Goal: Task Accomplishment & Management: Complete application form

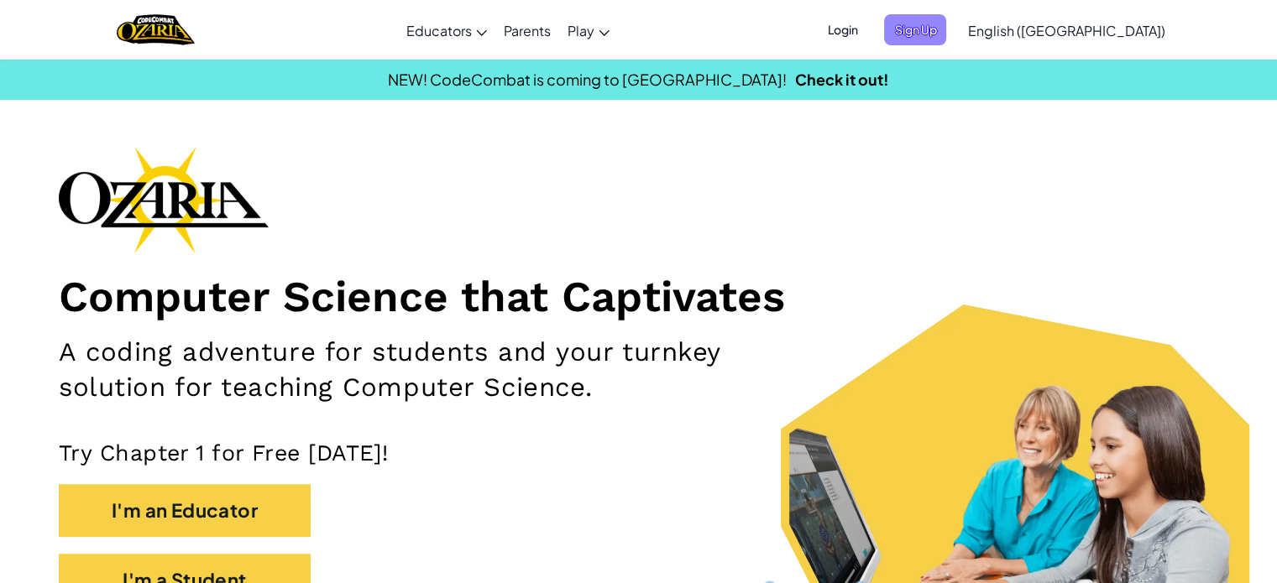
click at [946, 33] on span "Sign Up" at bounding box center [915, 29] width 62 height 31
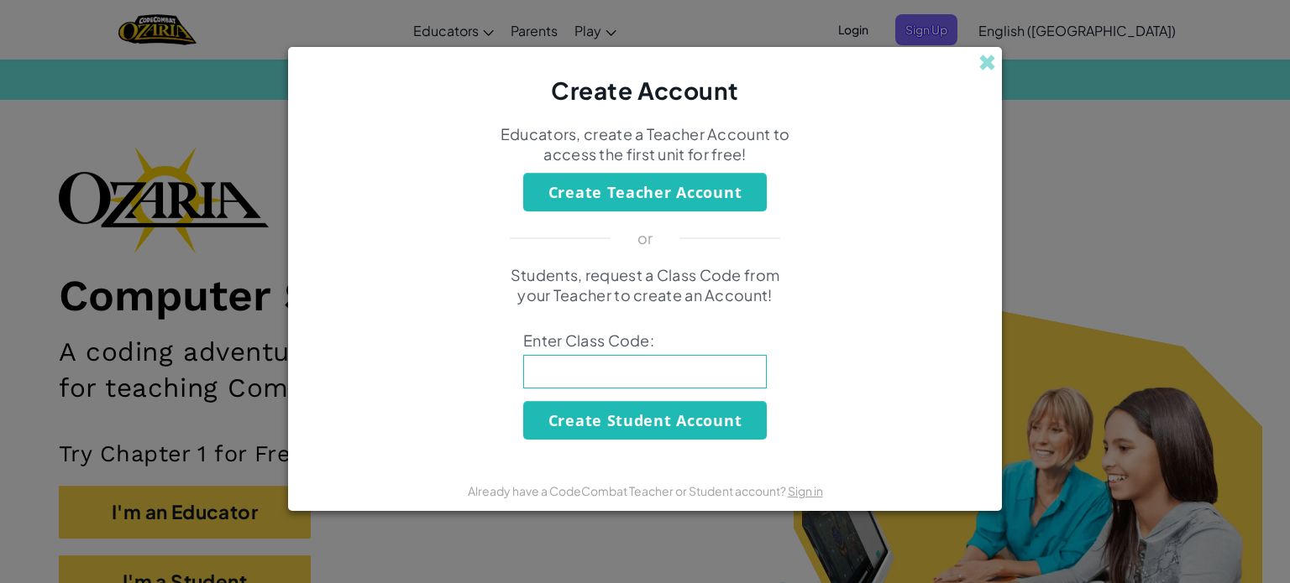
click at [634, 379] on input at bounding box center [644, 372] width 243 height 34
type input "PointBookShelf"
click at [632, 412] on button "Create Student Account" at bounding box center [644, 420] width 243 height 39
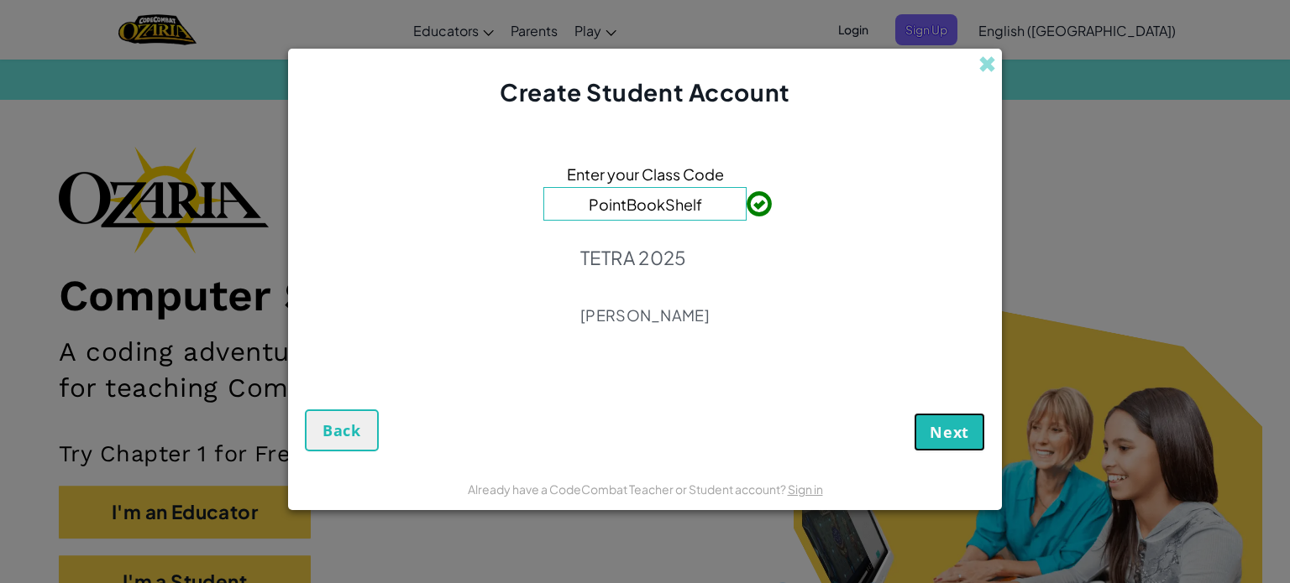
click at [961, 423] on span "Next" at bounding box center [948, 432] width 39 height 20
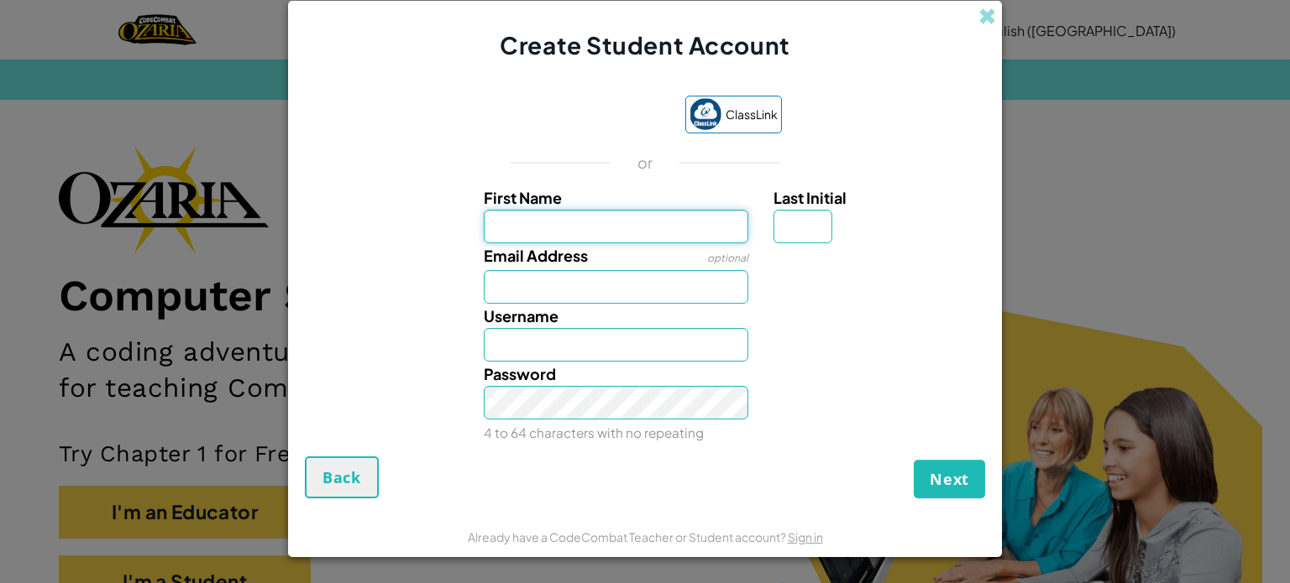
click at [672, 232] on input "First Name" at bounding box center [616, 227] width 265 height 34
type input "Zíntike"
click at [628, 295] on input "Email Address" at bounding box center [616, 287] width 265 height 34
type input "[EMAIL_ADDRESS][DOMAIN_NAME]"
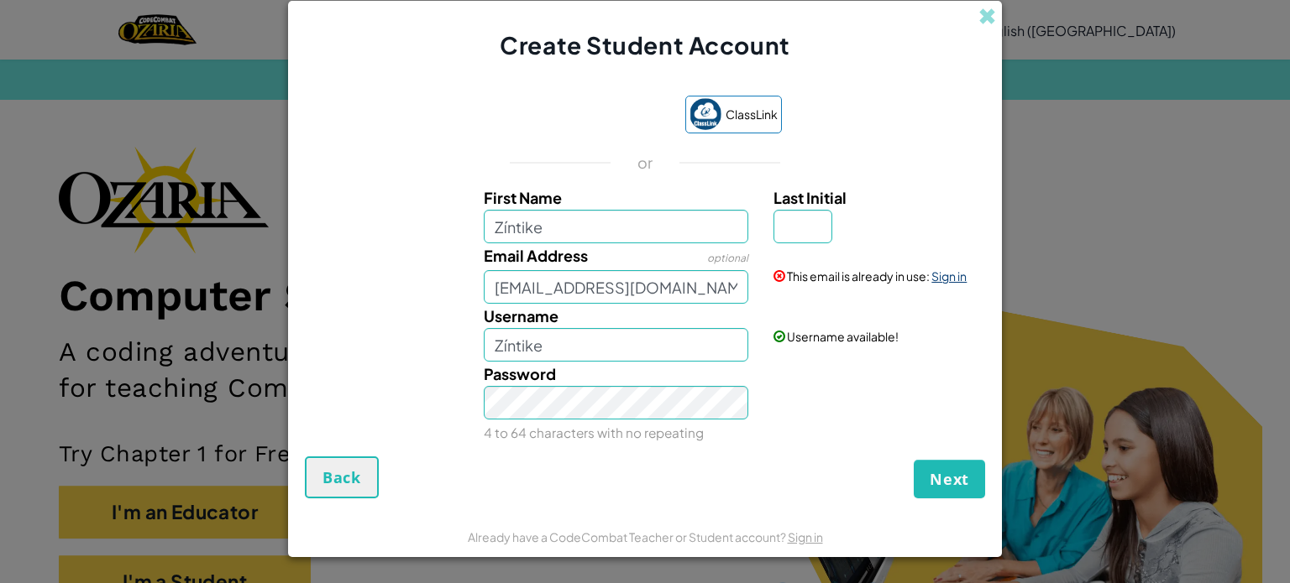
click at [944, 273] on link "Sign in" at bounding box center [948, 276] width 35 height 15
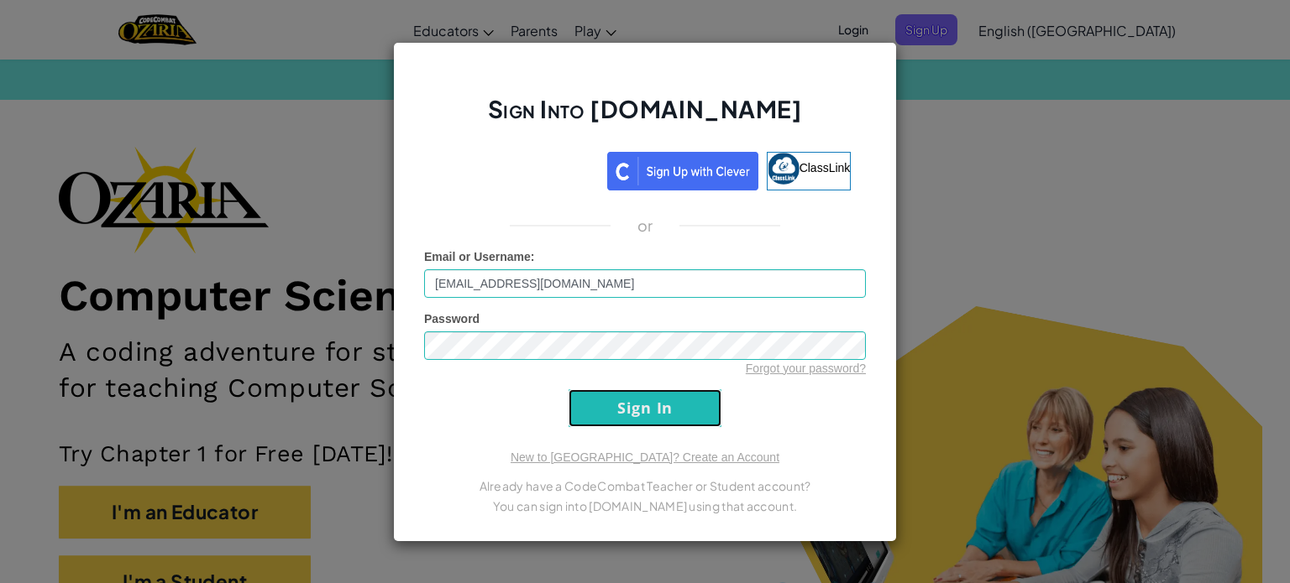
click at [662, 411] on input "Sign In" at bounding box center [644, 409] width 153 height 38
